Goal: Transaction & Acquisition: Purchase product/service

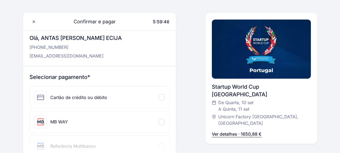
scroll to position [27, 0]
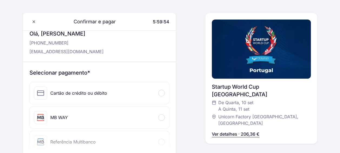
scroll to position [54, 0]
